Goal: Navigation & Orientation: Find specific page/section

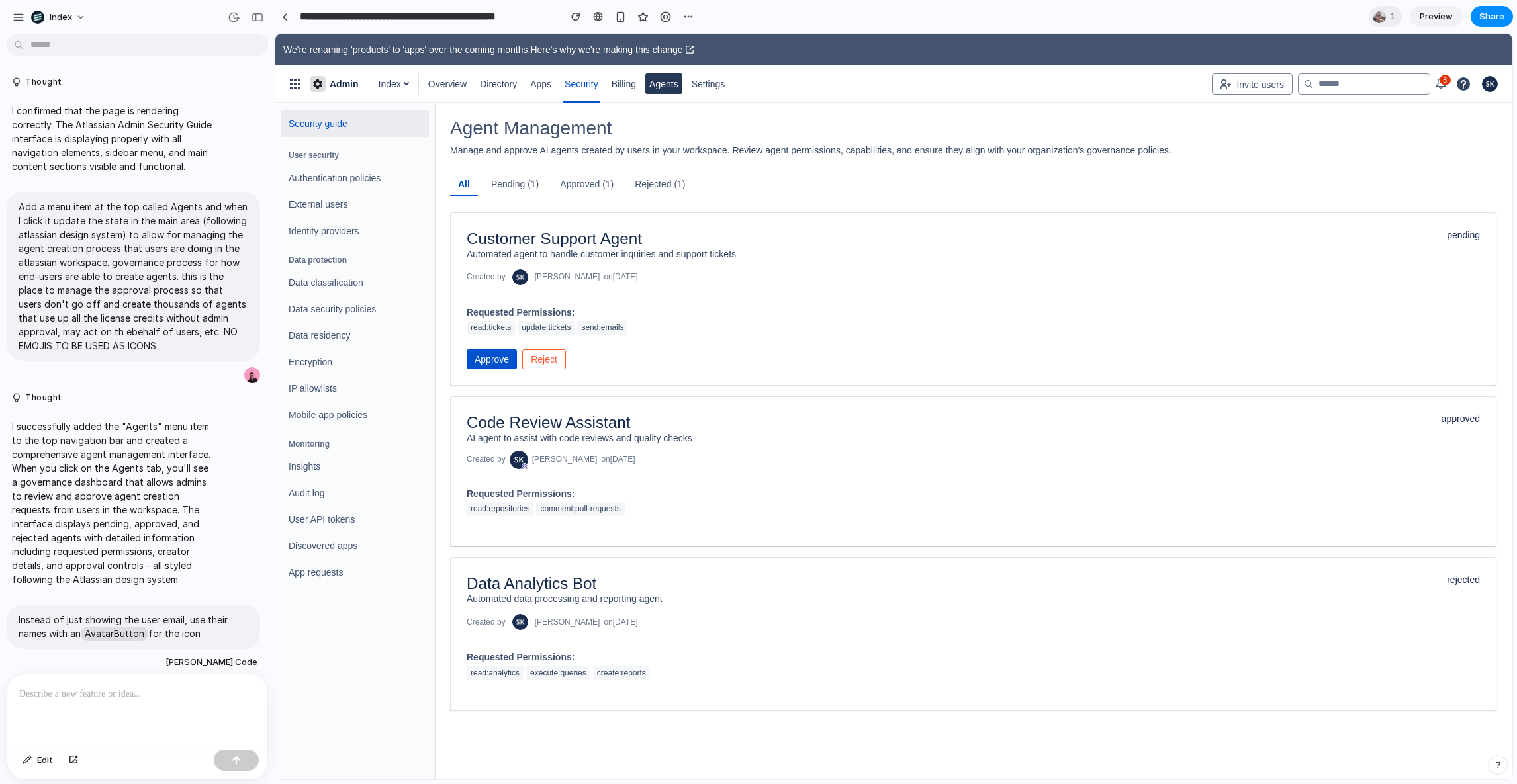
scroll to position [169, 0]
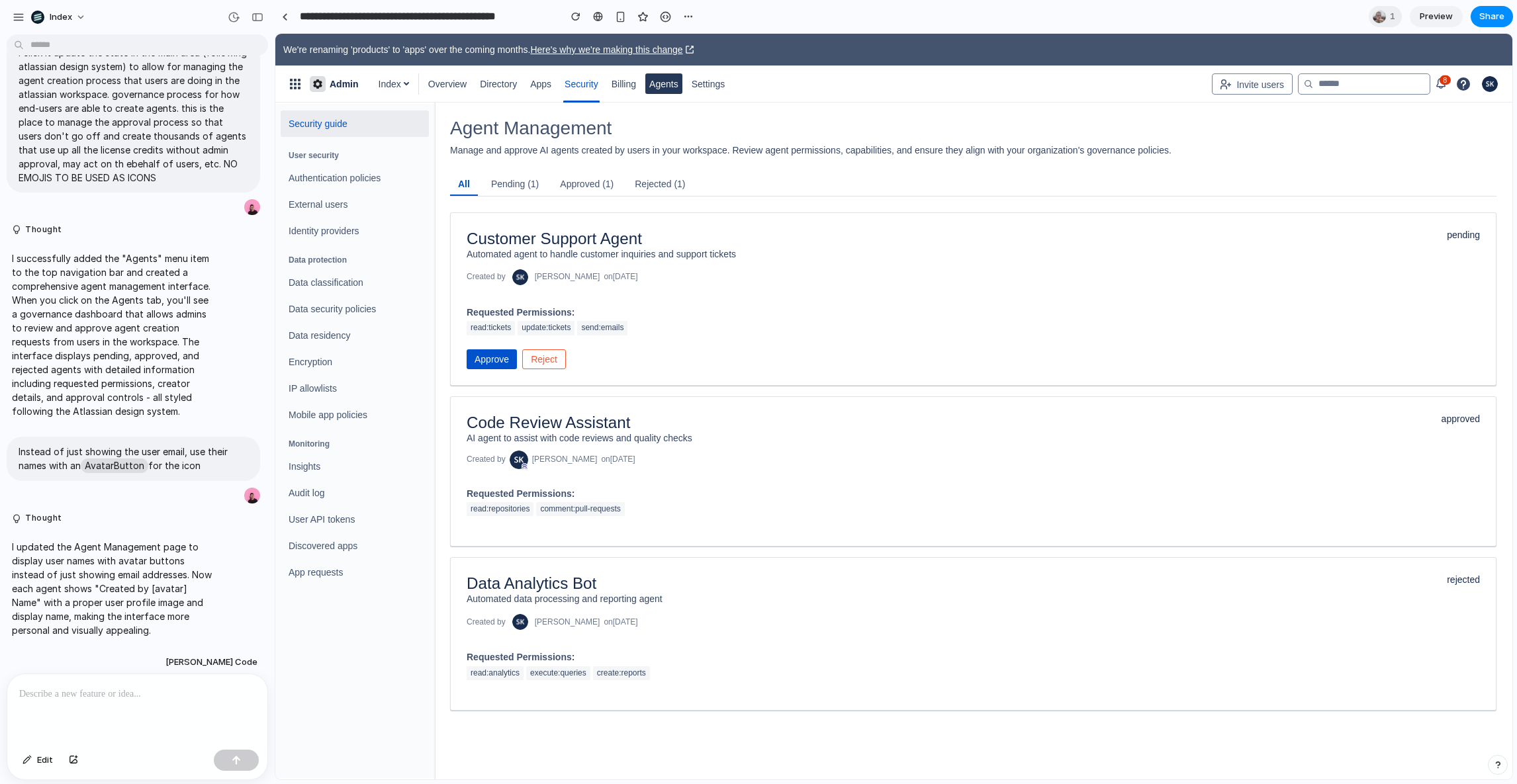
click at [735, 295] on div "Customer Support Agent Automated agent to handle customer inquiries and support…" at bounding box center [973, 300] width 1046 height 173
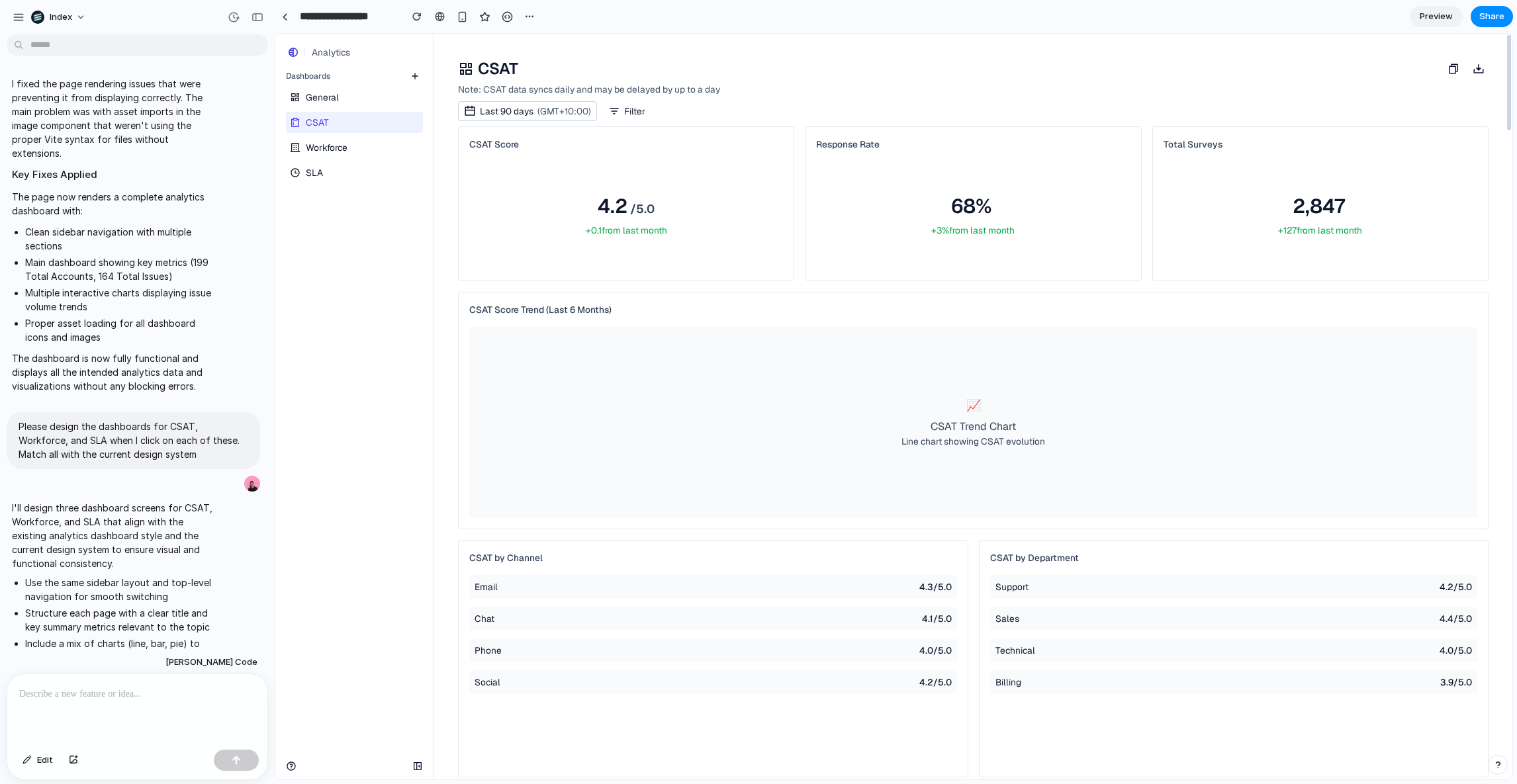
scroll to position [3058, 0]
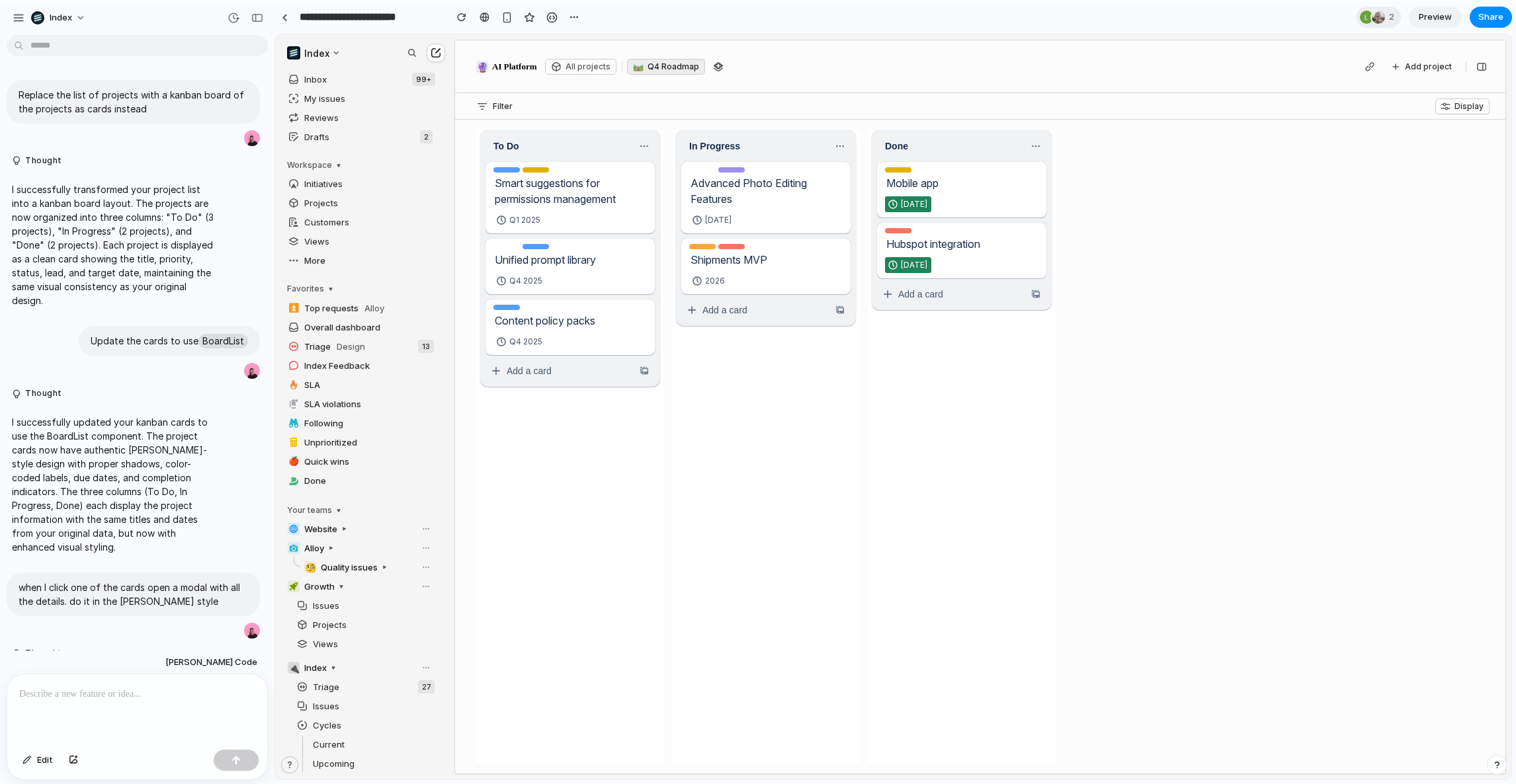
scroll to position [306, 0]
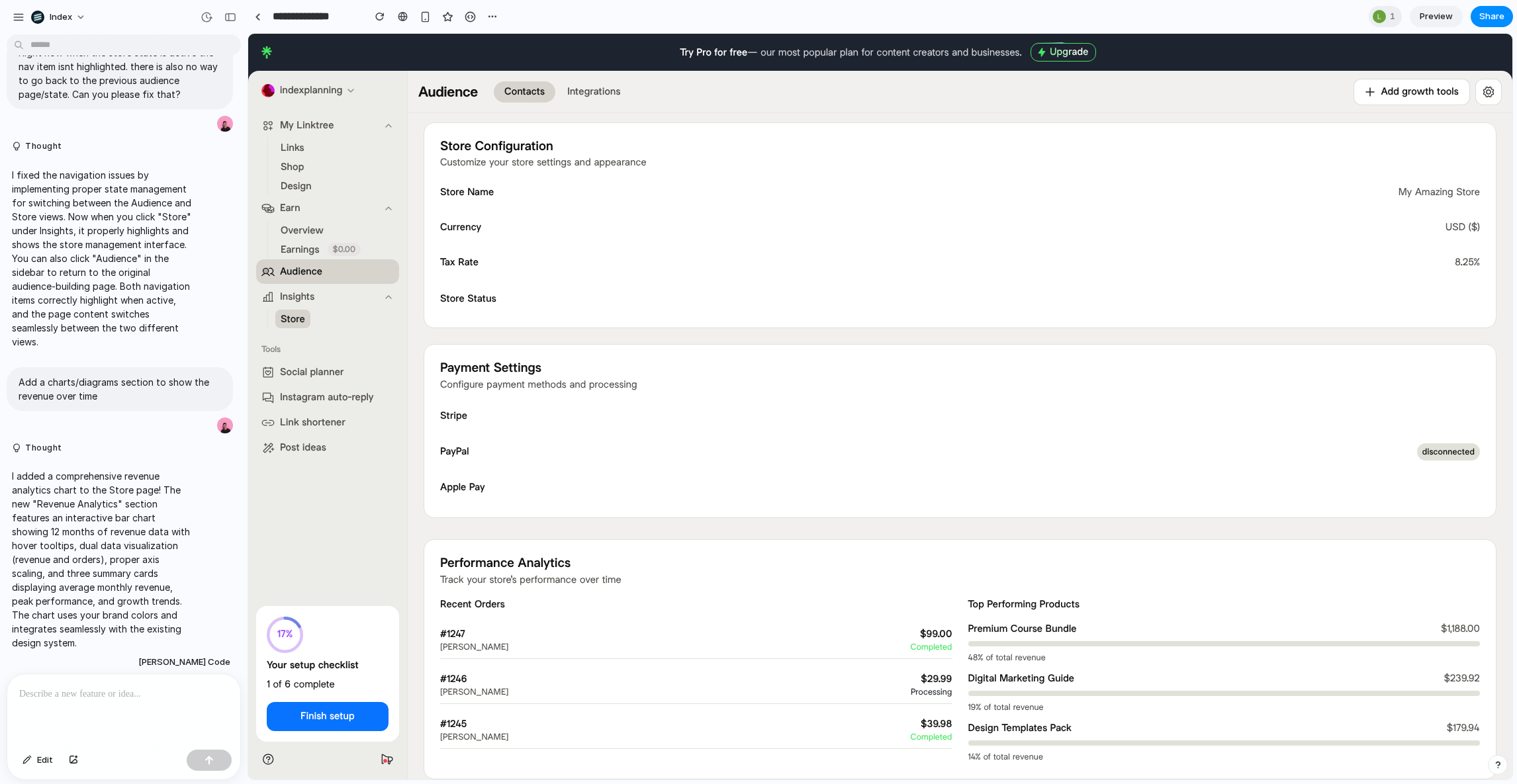
scroll to position [867, 0]
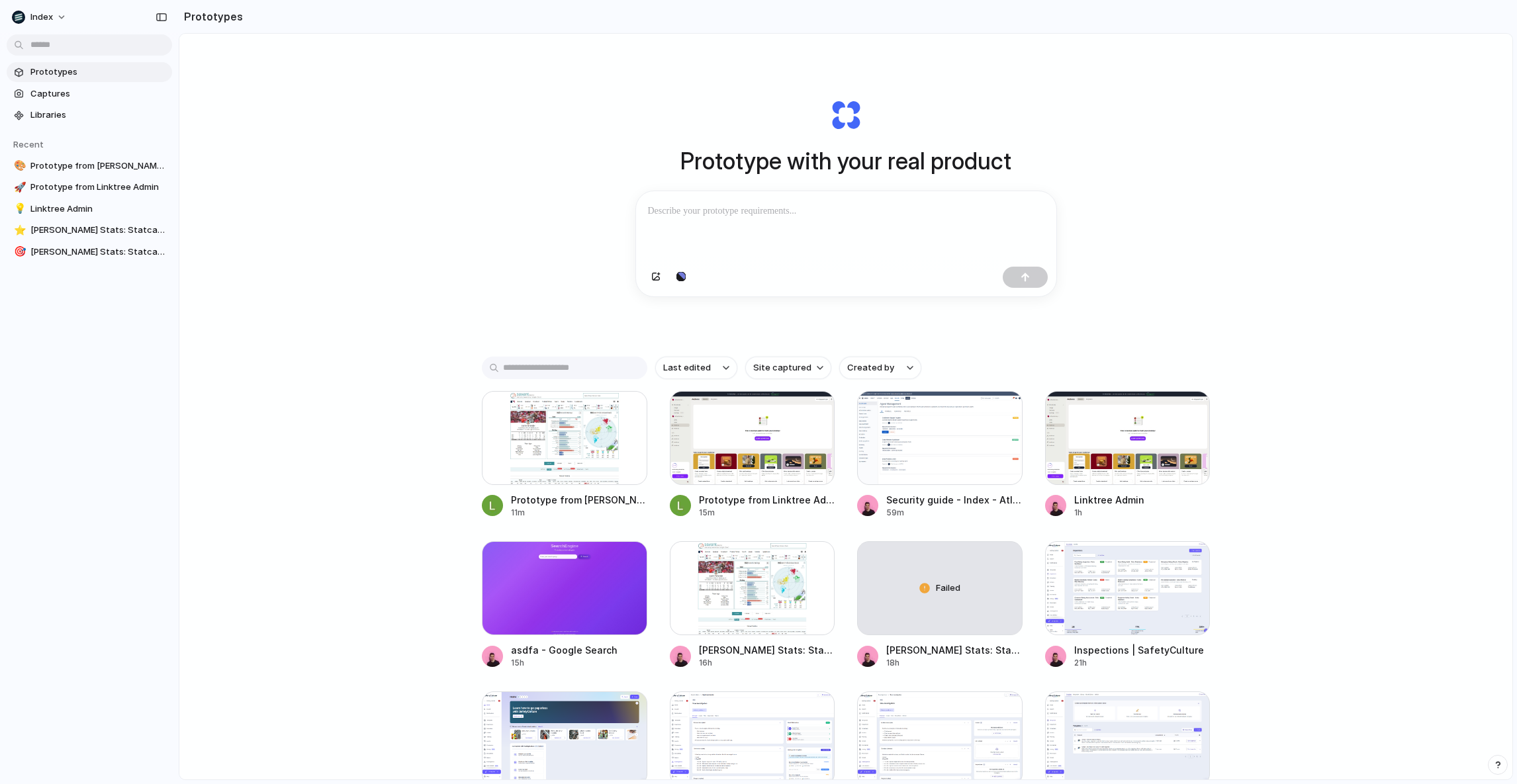
click at [281, 441] on div "Prototype with your real product Clone web app Clone screenshot Start from exis…" at bounding box center [846, 441] width 1333 height 816
